Goal: Find specific page/section: Find specific page/section

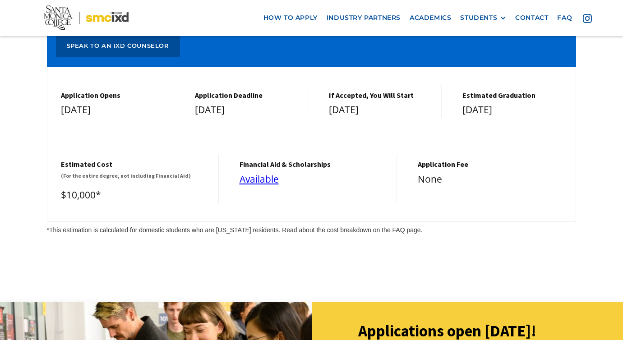
scroll to position [3857, 0]
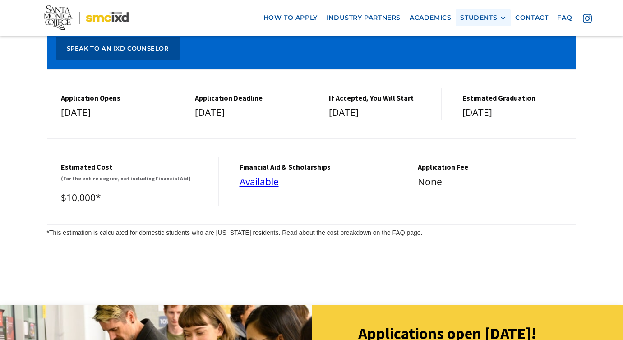
click at [471, 10] on div "STUDENTS PROspective Students GRAD SHOW 2025 Current Students Alumni" at bounding box center [483, 17] width 55 height 17
click at [471, 16] on div "STUDENTS" at bounding box center [478, 18] width 37 height 8
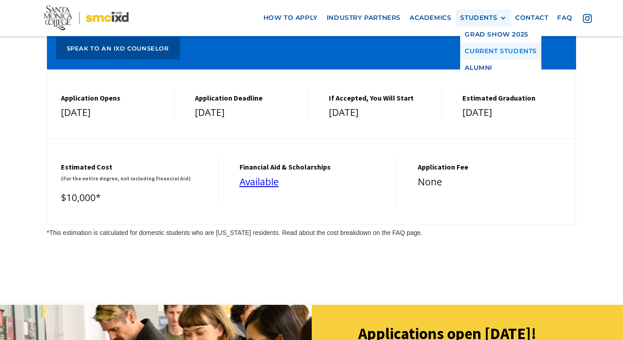
click at [481, 50] on link "Current Students" at bounding box center [500, 51] width 81 height 17
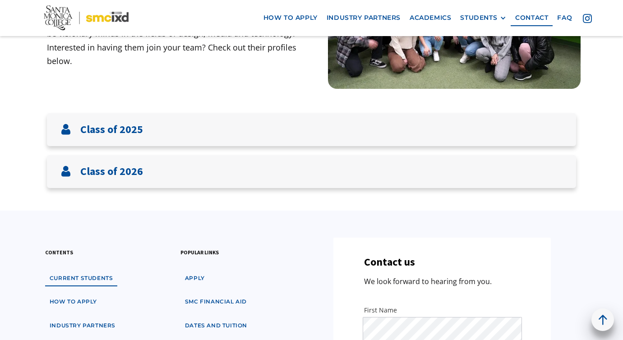
scroll to position [88, 0]
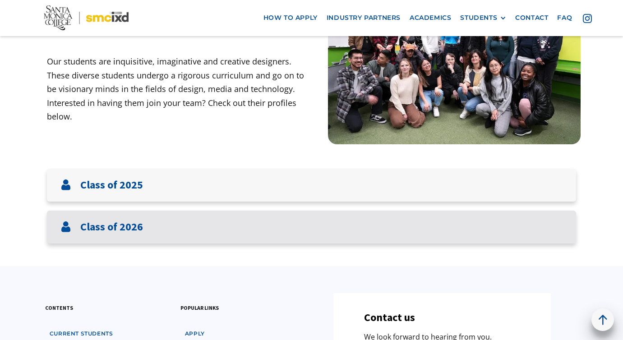
click at [369, 228] on div "Class of 2026" at bounding box center [312, 227] width 530 height 33
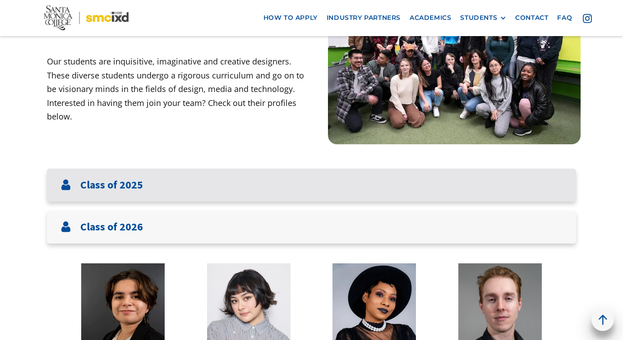
click at [328, 182] on div "Class of 2025" at bounding box center [312, 185] width 530 height 33
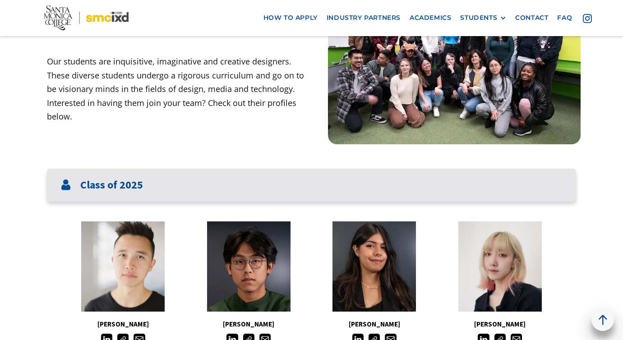
scroll to position [118, 0]
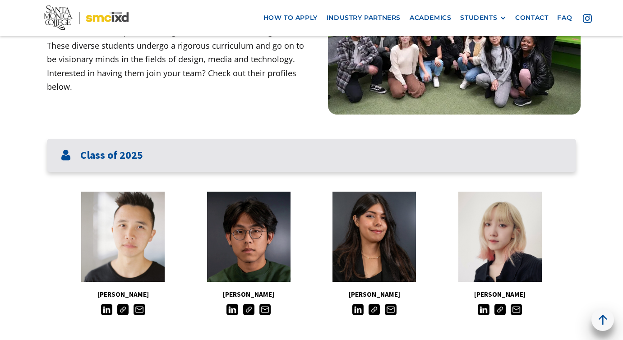
click at [294, 149] on div "Class of 2025" at bounding box center [312, 155] width 530 height 33
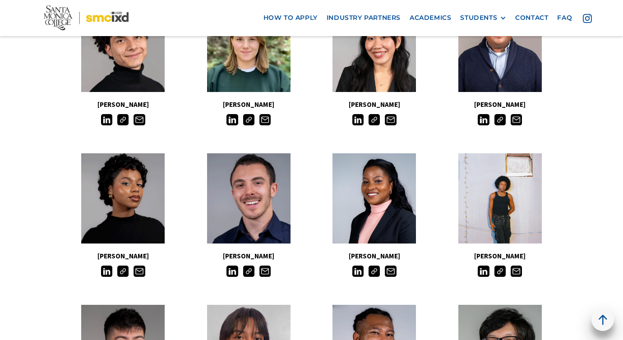
scroll to position [502, 0]
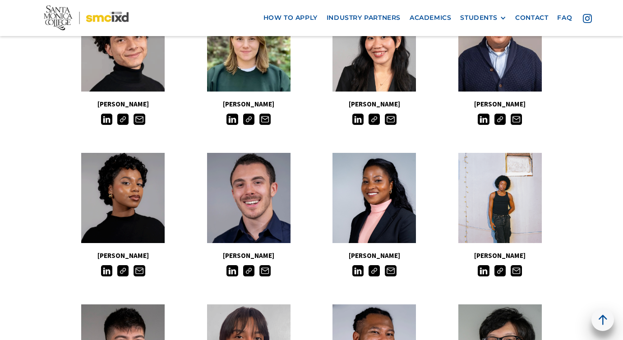
click at [373, 271] on img at bounding box center [374, 270] width 11 height 11
click at [388, 271] on img at bounding box center [390, 270] width 11 height 11
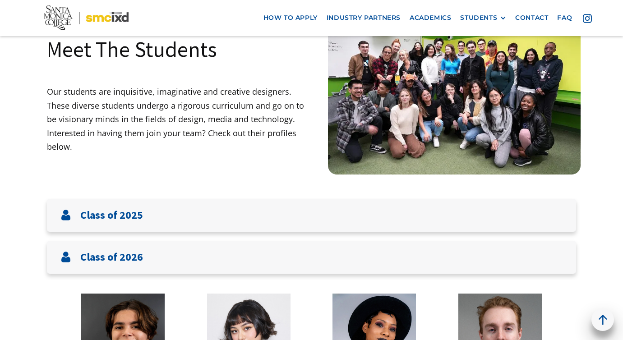
scroll to position [0, 0]
